Goal: Find specific page/section: Find specific page/section

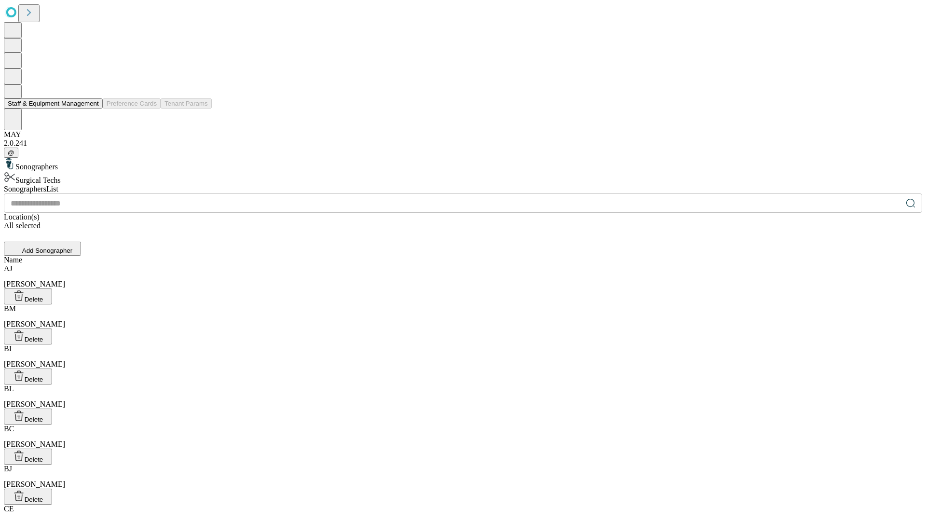
click at [92, 109] on button "Staff & Equipment Management" at bounding box center [53, 103] width 99 height 10
